Goal: Information Seeking & Learning: Understand process/instructions

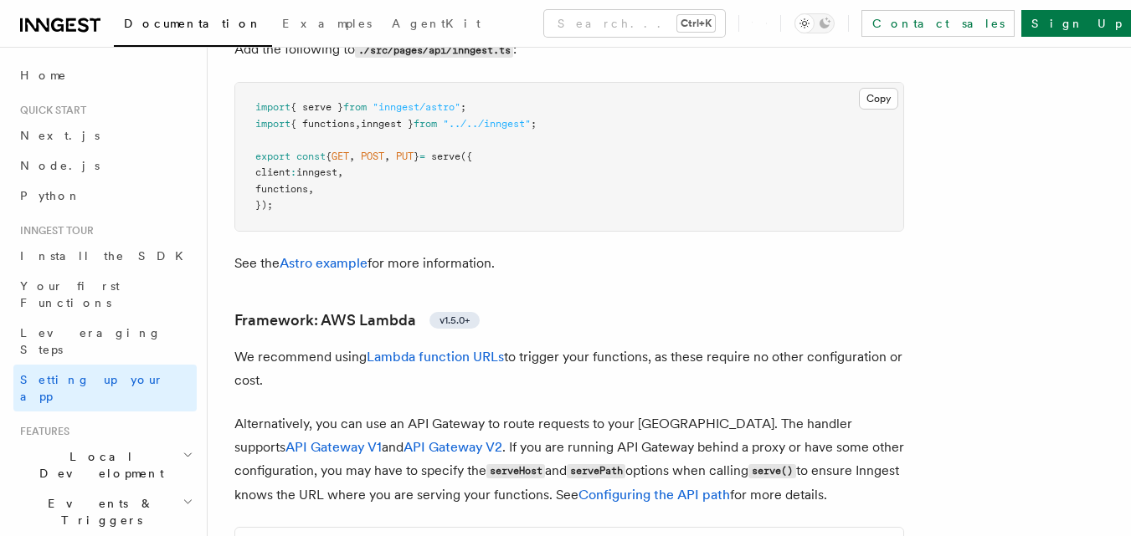
scroll to position [1550, 0]
click at [33, 138] on span "Next.js" at bounding box center [59, 135] width 79 height 13
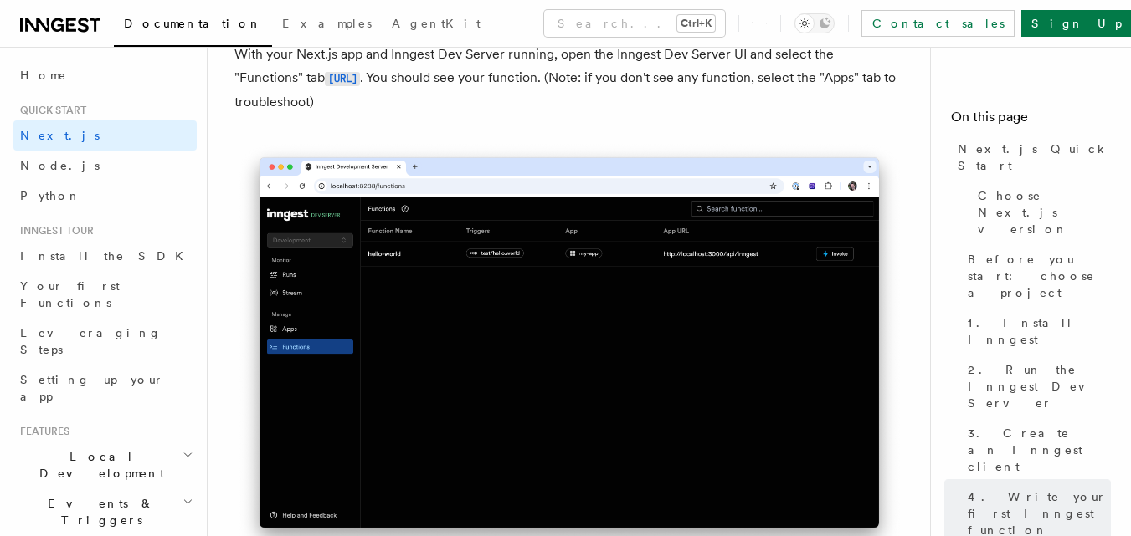
scroll to position [4010, 0]
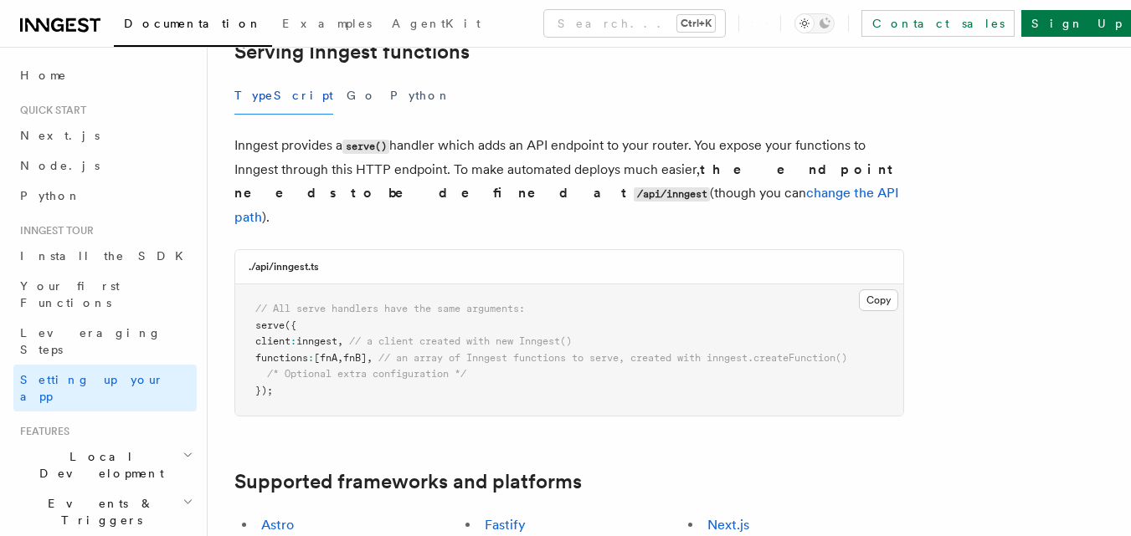
scroll to position [630, 0]
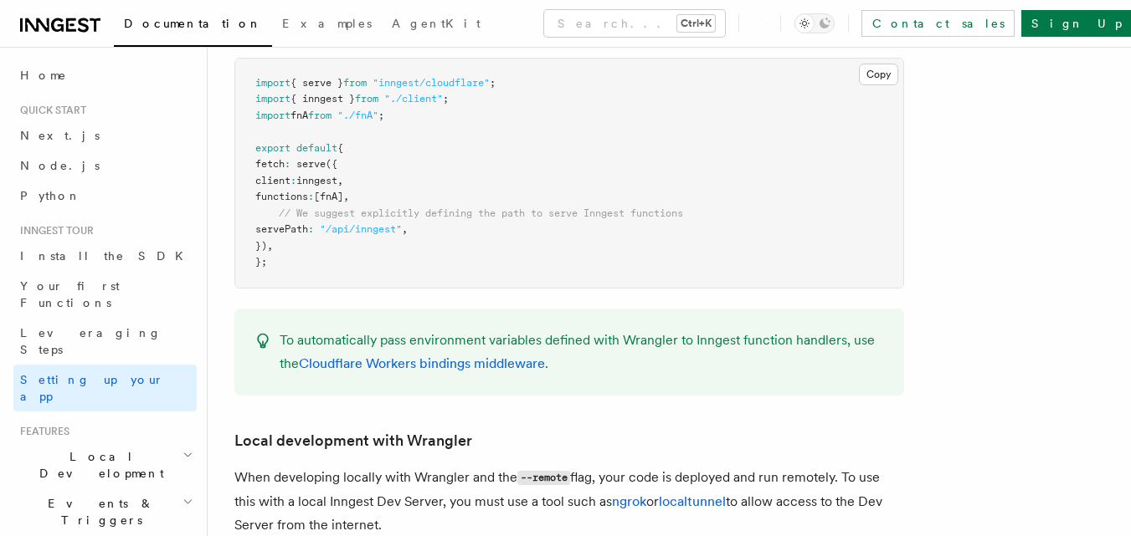
scroll to position [3055, 0]
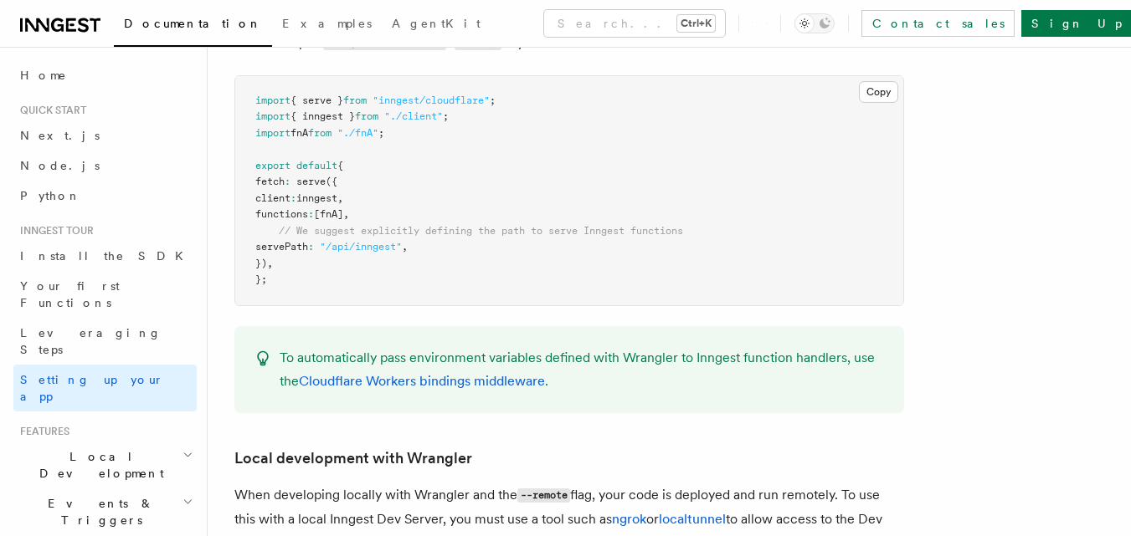
click at [235, 115] on pre "import { serve } from "inngest/cloudflare" ; import { inngest } from "./client"…" at bounding box center [569, 190] width 668 height 229
click at [119, 147] on link "Next.js" at bounding box center [104, 136] width 183 height 30
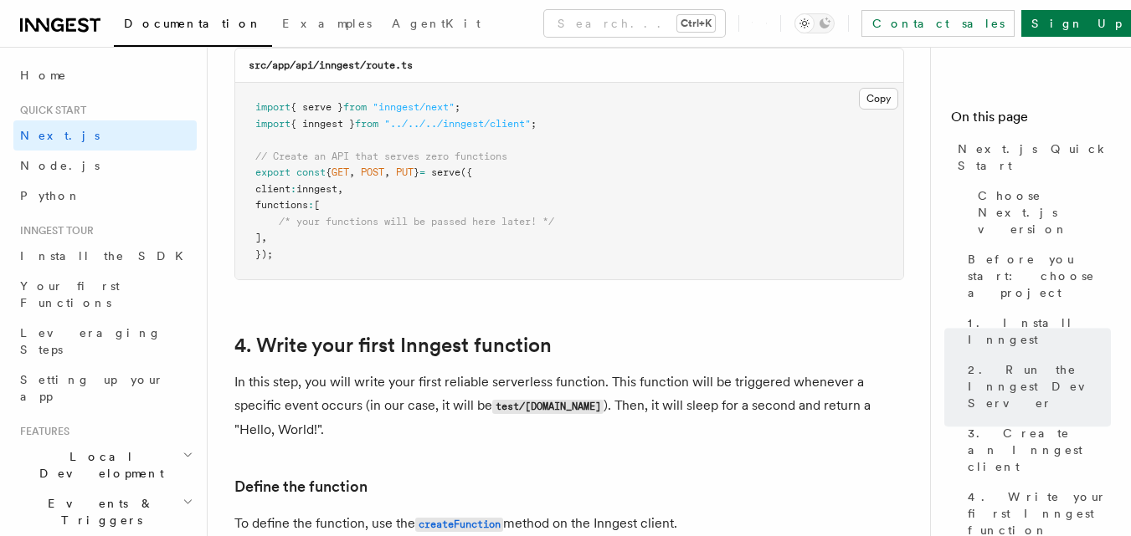
scroll to position [2438, 0]
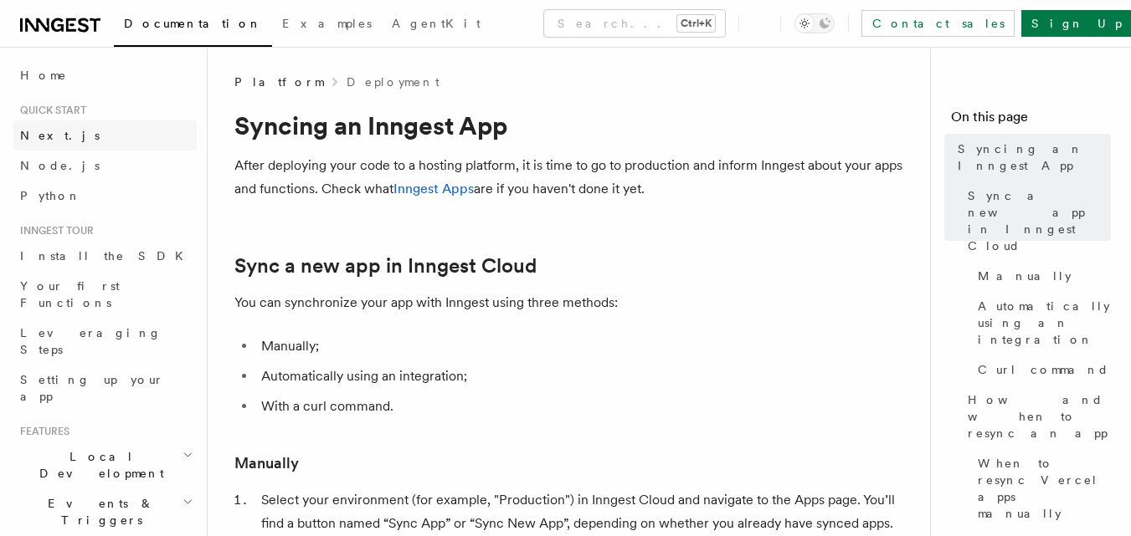
click at [131, 129] on link "Next.js" at bounding box center [104, 136] width 183 height 30
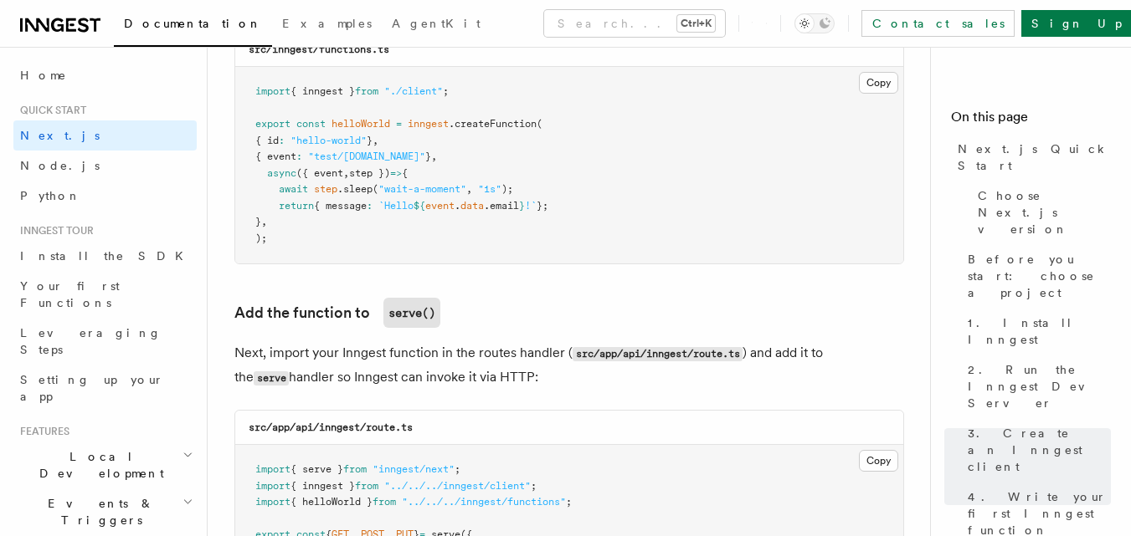
scroll to position [3069, 0]
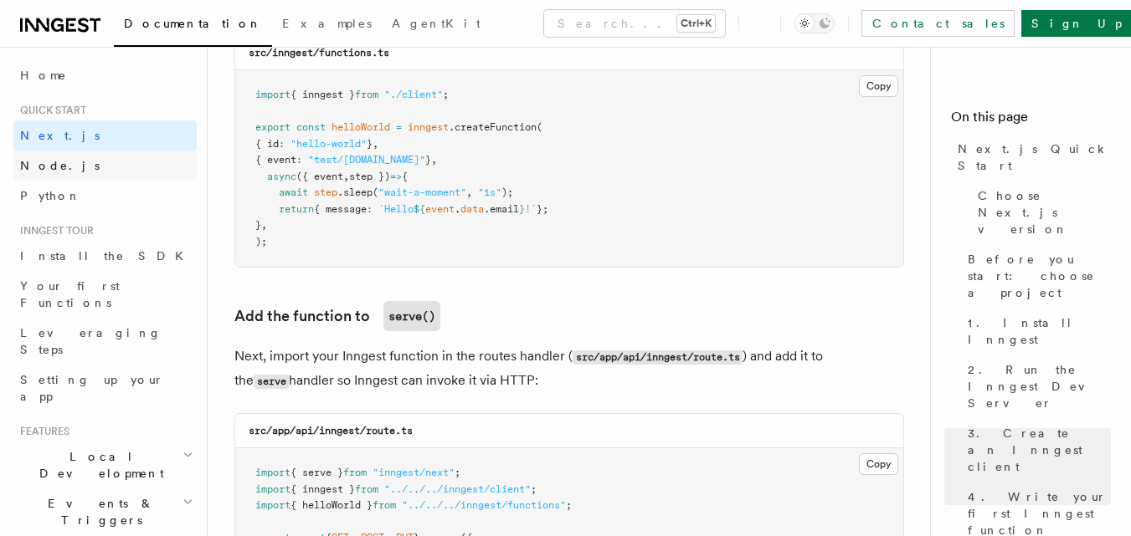
click at [123, 171] on link "Node.js" at bounding box center [104, 166] width 183 height 30
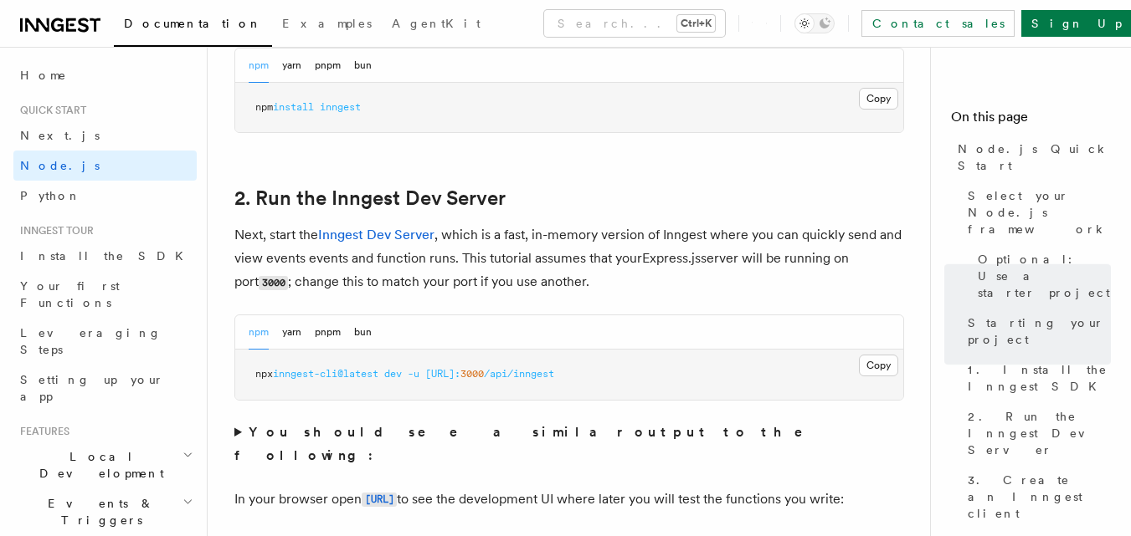
scroll to position [1191, 0]
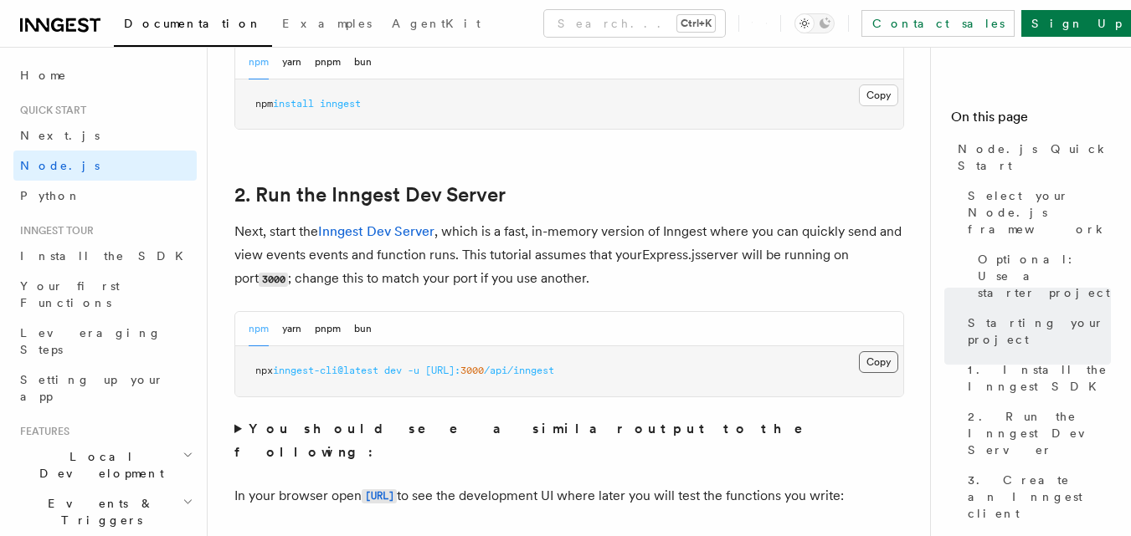
click at [877, 367] on button "Copy Copied" at bounding box center [878, 362] width 39 height 22
